Goal: Task Accomplishment & Management: Complete application form

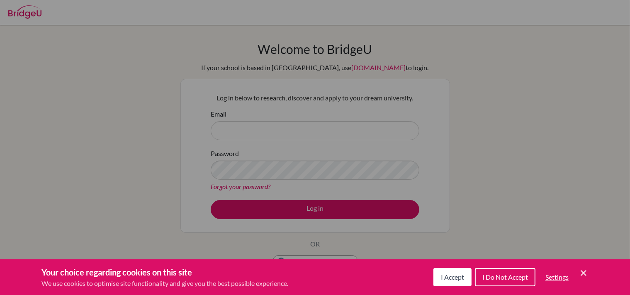
click at [583, 276] on icon "Cookie Control Close Icon" at bounding box center [583, 273] width 10 height 10
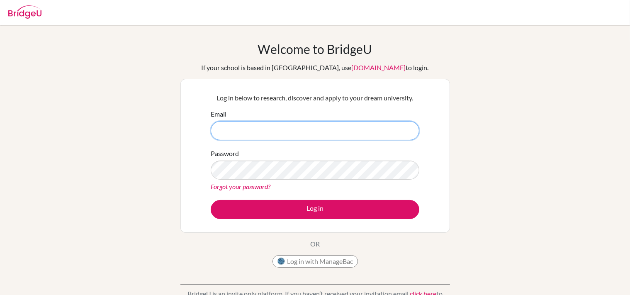
click at [317, 129] on input "Email" at bounding box center [315, 130] width 209 height 19
type input "misterkomo@gmail.com"
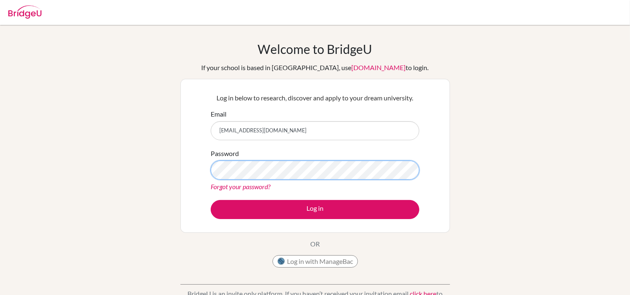
click at [211, 200] on button "Log in" at bounding box center [315, 209] width 209 height 19
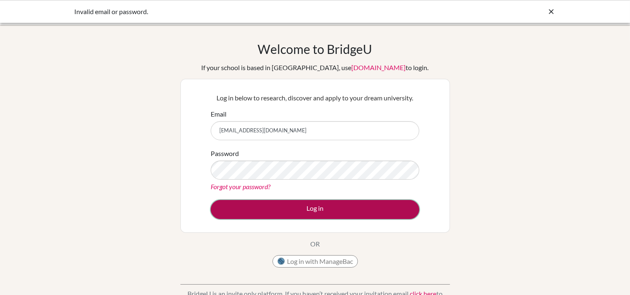
click at [313, 201] on button "Log in" at bounding box center [315, 209] width 209 height 19
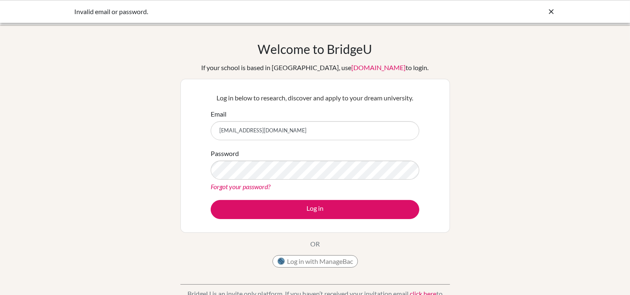
click at [550, 10] on icon at bounding box center [551, 11] width 8 height 8
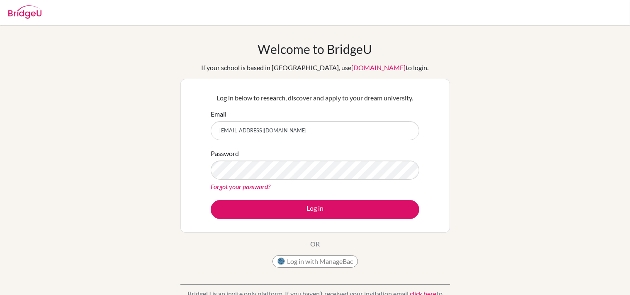
click at [31, 9] on img at bounding box center [24, 11] width 33 height 13
click at [225, 189] on link "Forgot your password?" at bounding box center [241, 186] width 60 height 8
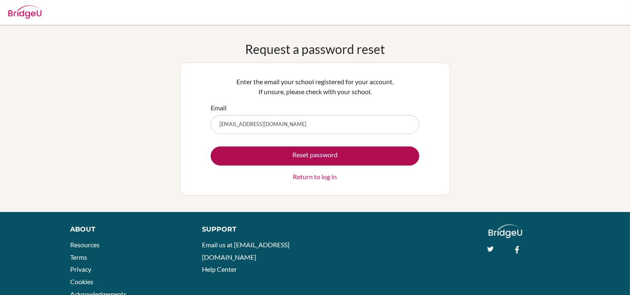
type input "[EMAIL_ADDRESS][DOMAIN_NAME]"
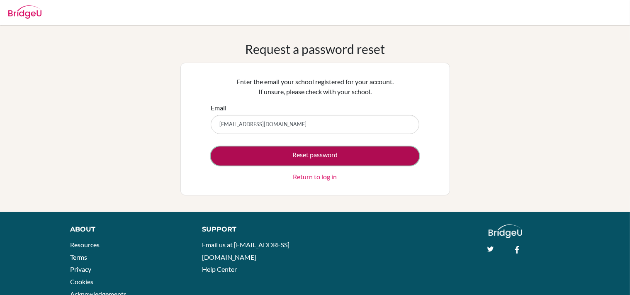
click at [281, 155] on button "Reset password" at bounding box center [315, 155] width 209 height 19
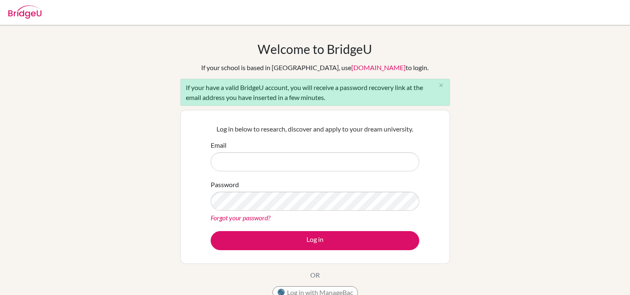
click at [23, 17] on img at bounding box center [24, 11] width 33 height 13
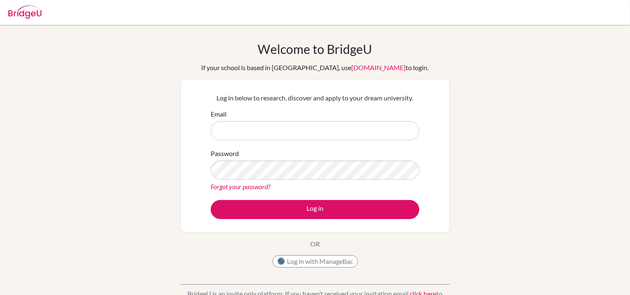
click at [352, 69] on link "[DOMAIN_NAME]" at bounding box center [379, 67] width 54 height 8
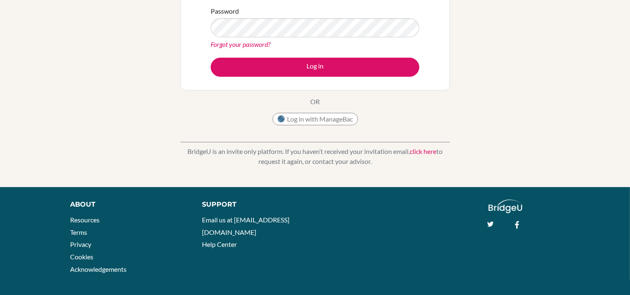
scroll to position [147, 0]
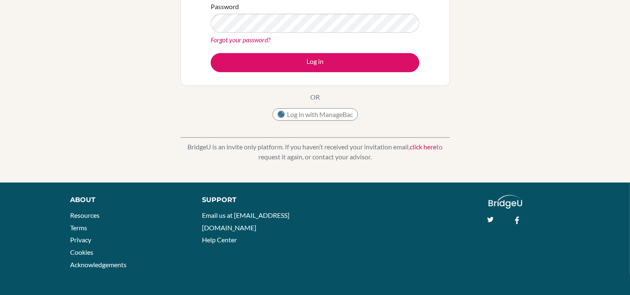
click at [425, 147] on link "click here" at bounding box center [423, 147] width 27 height 8
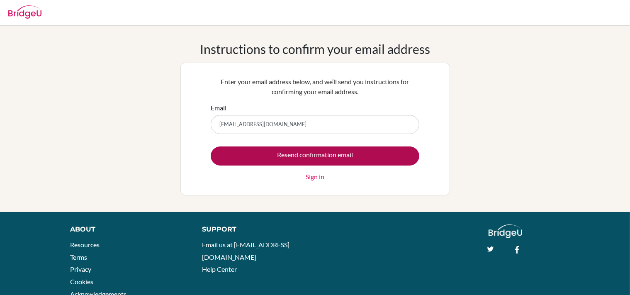
type input "[EMAIL_ADDRESS][DOMAIN_NAME]"
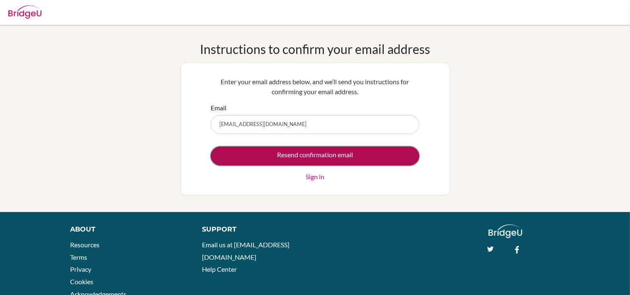
click at [301, 155] on input "Resend confirmation email" at bounding box center [315, 155] width 209 height 19
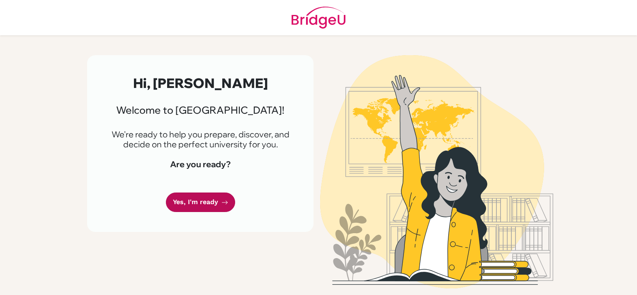
click at [204, 199] on link "Yes, I'm ready" at bounding box center [200, 201] width 69 height 19
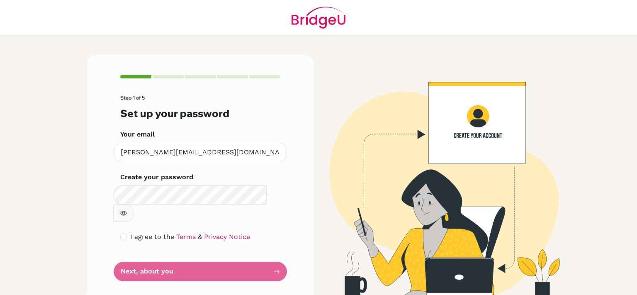
click at [127, 210] on icon "button" at bounding box center [123, 213] width 7 height 7
click at [134, 204] on button "button" at bounding box center [123, 212] width 21 height 17
click at [207, 250] on form "Step 1 of 5 Set up your password Your email [PERSON_NAME][EMAIL_ADDRESS][DOMAIN…" at bounding box center [200, 188] width 160 height 186
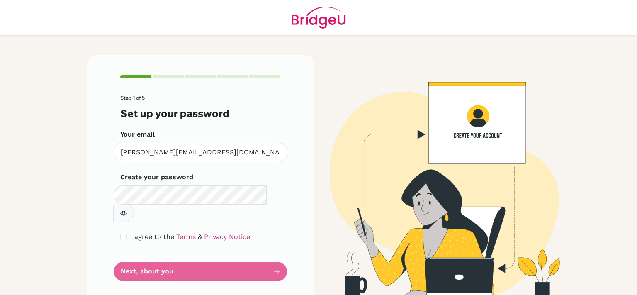
click at [278, 250] on form "Step 1 of 5 Set up your password Your email [PERSON_NAME][EMAIL_ADDRESS][DOMAIN…" at bounding box center [200, 188] width 160 height 186
click at [277, 253] on form "Step 1 of 5 Set up your password Your email [PERSON_NAME][EMAIL_ADDRESS][DOMAIN…" at bounding box center [200, 188] width 160 height 186
click at [277, 250] on form "Step 1 of 5 Set up your password Your email [PERSON_NAME][EMAIL_ADDRESS][DOMAIN…" at bounding box center [200, 188] width 160 height 186
click at [278, 254] on form "Step 1 of 5 Set up your password Your email [PERSON_NAME][EMAIL_ADDRESS][DOMAIN…" at bounding box center [200, 188] width 160 height 186
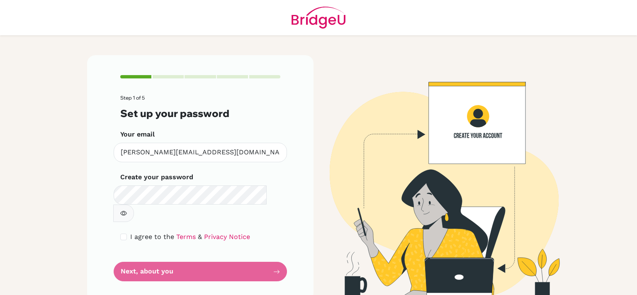
click at [278, 254] on form "Step 1 of 5 Set up your password Your email [PERSON_NAME][EMAIL_ADDRESS][DOMAIN…" at bounding box center [200, 188] width 160 height 186
click at [262, 229] on form "Step 1 of 5 Set up your password Your email [PERSON_NAME][EMAIL_ADDRESS][DOMAIN…" at bounding box center [200, 188] width 160 height 186
click at [269, 256] on form "Step 1 of 5 Set up your password Your email [PERSON_NAME][EMAIL_ADDRESS][DOMAIN…" at bounding box center [200, 188] width 160 height 186
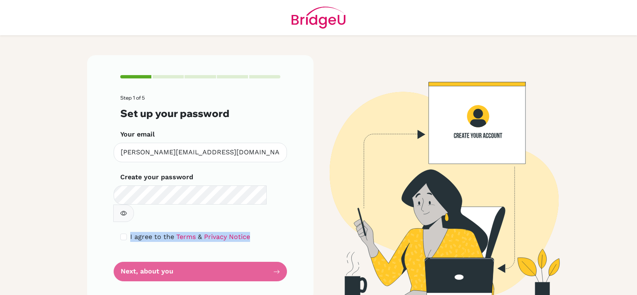
click at [269, 256] on form "Step 1 of 5 Set up your password Your email [PERSON_NAME][EMAIL_ADDRESS][DOMAIN…" at bounding box center [200, 188] width 160 height 186
click at [183, 233] on link "Terms" at bounding box center [185, 237] width 19 height 8
click at [171, 252] on form "Step 1 of 5 Set up your password Your email [PERSON_NAME][EMAIL_ADDRESS][DOMAIN…" at bounding box center [200, 188] width 160 height 186
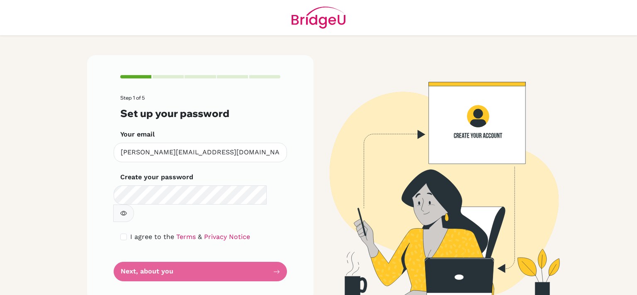
click at [171, 252] on form "Step 1 of 5 Set up your password Your email [PERSON_NAME][EMAIL_ADDRESS][DOMAIN…" at bounding box center [200, 188] width 160 height 186
click at [230, 233] on link "Privacy Notice" at bounding box center [227, 237] width 46 height 8
click at [243, 257] on form "Step 1 of 5 Set up your password Your email [PERSON_NAME][EMAIL_ADDRESS][DOMAIN…" at bounding box center [200, 188] width 160 height 186
click at [279, 252] on form "Step 1 of 5 Set up your password Your email [PERSON_NAME][EMAIL_ADDRESS][DOMAIN…" at bounding box center [200, 188] width 160 height 186
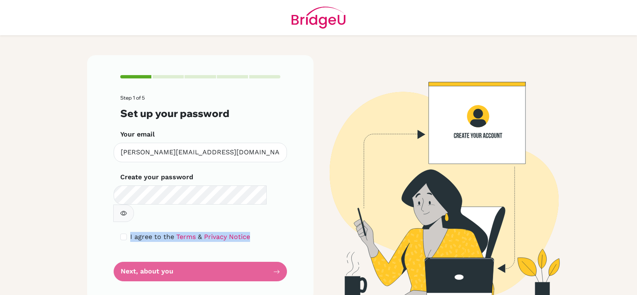
click at [279, 252] on form "Step 1 of 5 Set up your password Your email [PERSON_NAME][EMAIL_ADDRESS][DOMAIN…" at bounding box center [200, 188] width 160 height 186
click at [213, 245] on form "Step 1 of 5 Set up your password Your email [PERSON_NAME][EMAIL_ADDRESS][DOMAIN…" at bounding box center [200, 188] width 160 height 186
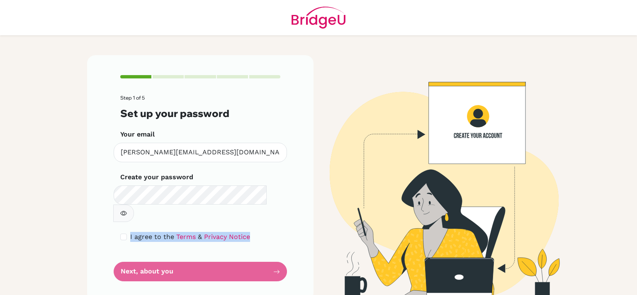
drag, startPoint x: 213, startPoint y: 245, endPoint x: 200, endPoint y: 258, distance: 18.2
click at [200, 258] on form "Step 1 of 5 Set up your password Your email [PERSON_NAME][EMAIL_ADDRESS][DOMAIN…" at bounding box center [200, 188] width 160 height 186
click at [269, 253] on form "Step 1 of 5 Set up your password Your email [PERSON_NAME][EMAIL_ADDRESS][DOMAIN…" at bounding box center [200, 188] width 160 height 186
click at [276, 253] on form "Step 1 of 5 Set up your password Your email [PERSON_NAME][EMAIL_ADDRESS][DOMAIN…" at bounding box center [200, 188] width 160 height 186
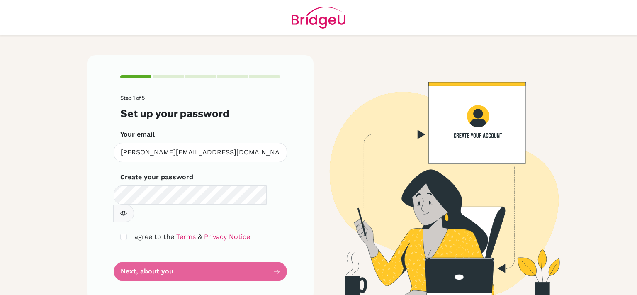
click at [276, 253] on form "Step 1 of 5 Set up your password Your email [PERSON_NAME][EMAIL_ADDRESS][DOMAIN…" at bounding box center [200, 188] width 160 height 186
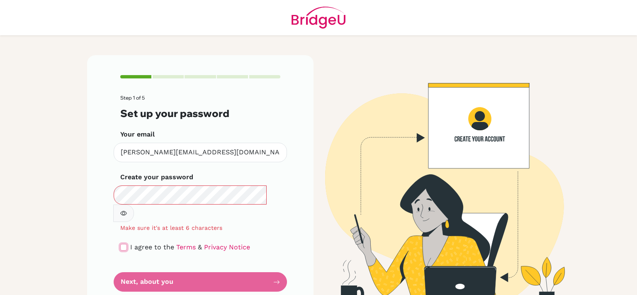
click at [121, 244] on input "checkbox" at bounding box center [123, 247] width 7 height 7
checkbox input "true"
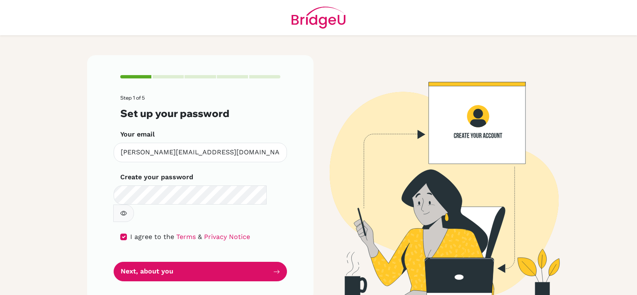
click at [134, 204] on button "button" at bounding box center [123, 212] width 21 height 17
click at [127, 210] on icon "button" at bounding box center [123, 213] width 7 height 7
click at [125, 212] on icon "button" at bounding box center [123, 213] width 3 height 3
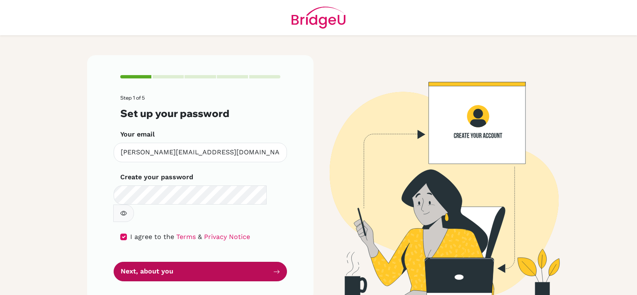
click at [249, 262] on button "Next, about you" at bounding box center [200, 271] width 173 height 19
